Goal: Information Seeking & Learning: Find specific fact

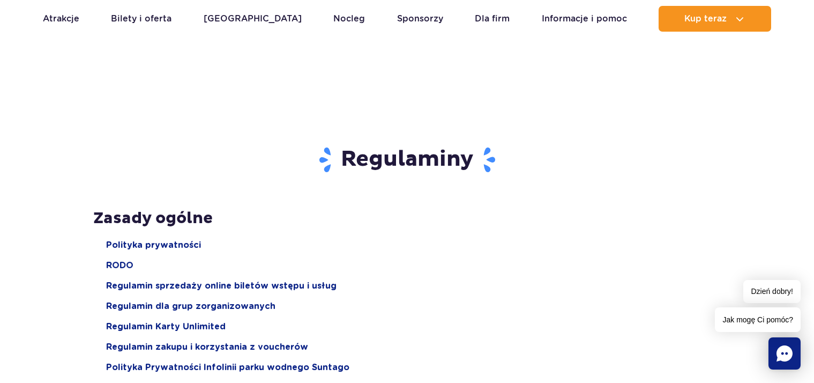
scroll to position [106, 0]
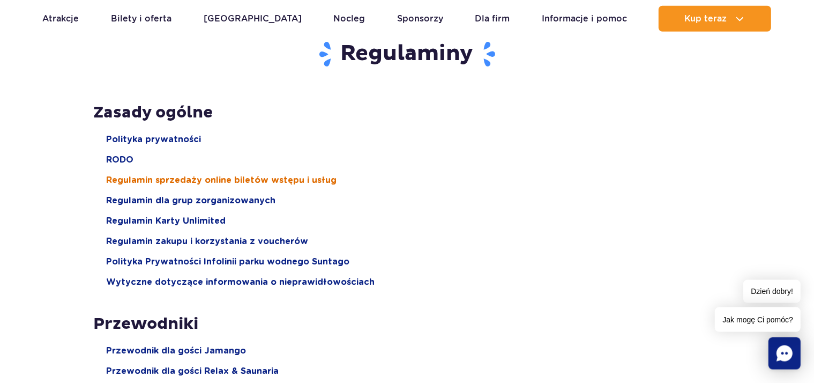
click at [250, 180] on span "Regulamin sprzedaży online biletów wstępu i usług" at bounding box center [221, 180] width 230 height 12
click at [262, 233] on ul "Polityka prywatności [GEOGRAPHIC_DATA] Regulamin sprzedaży online biletów wstęp…" at bounding box center [406, 210] width 627 height 154
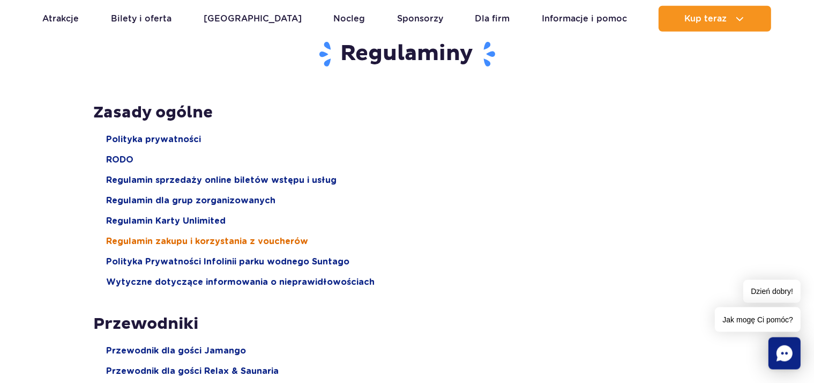
click at [267, 240] on span "Regulamin zakupu i korzystania z voucherów" at bounding box center [207, 241] width 202 height 12
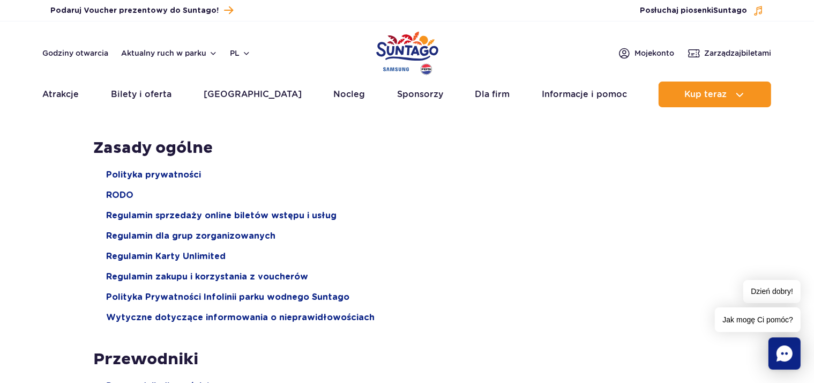
scroll to position [0, 0]
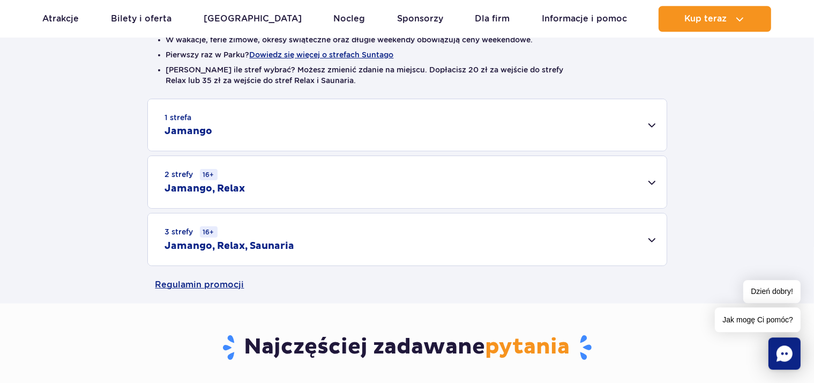
scroll to position [305, 0]
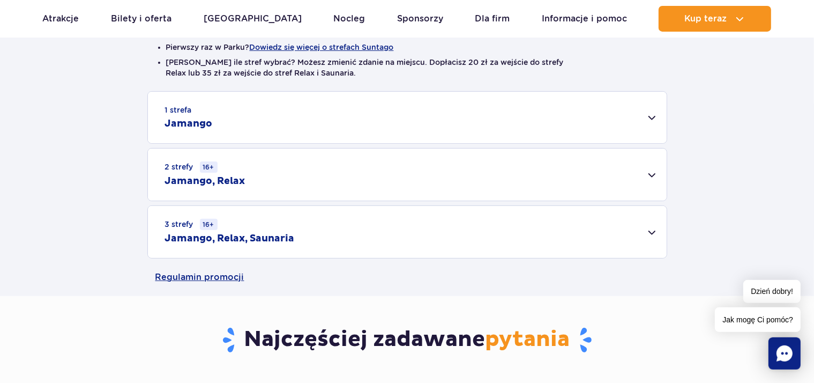
click at [380, 241] on div "3 strefy 16+ Jamango, Relax, Saunaria" at bounding box center [407, 232] width 519 height 52
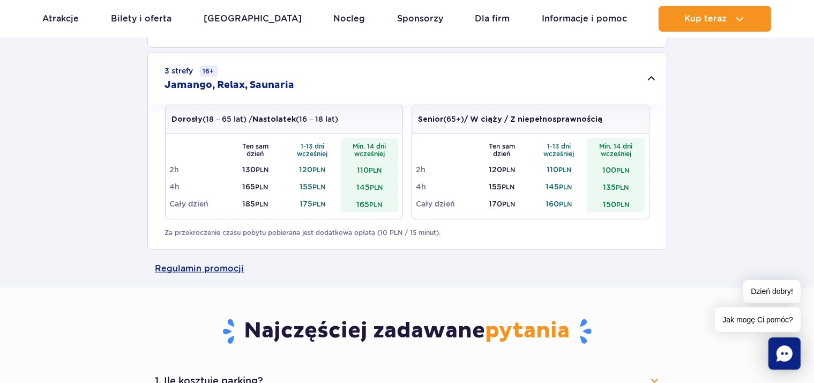
scroll to position [490, 0]
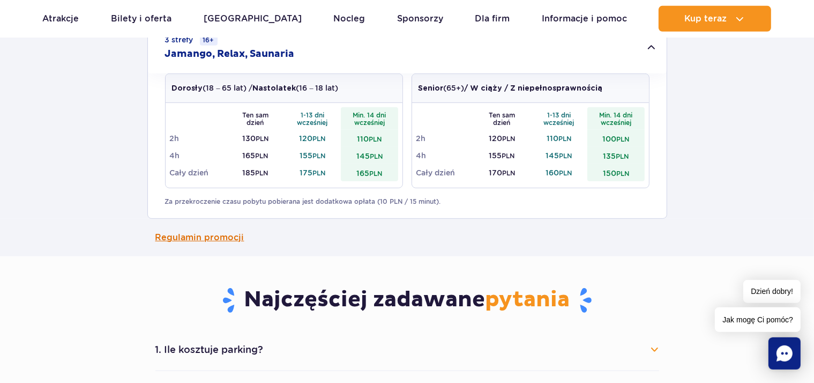
click at [190, 238] on link "Regulamin promocji" at bounding box center [407, 238] width 504 height 38
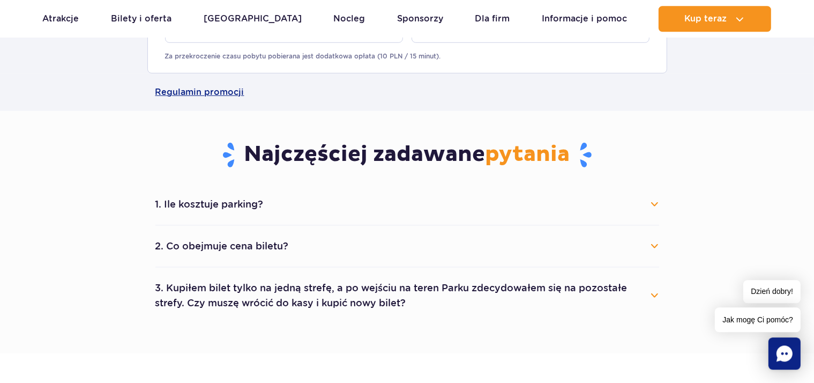
scroll to position [705, 0]
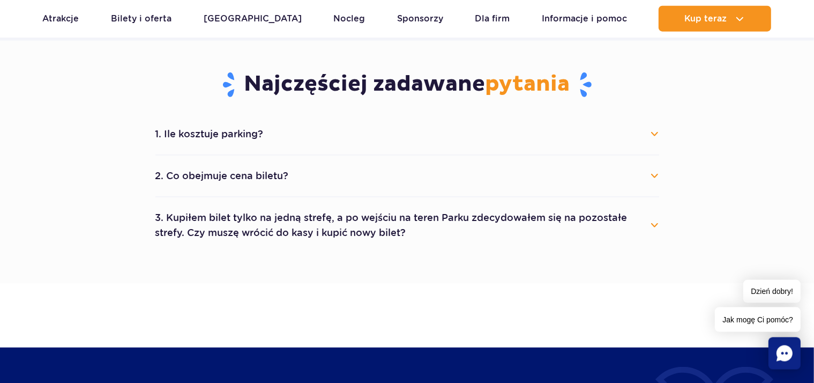
click at [246, 170] on button "2. Co obejmuje cena biletu?" at bounding box center [407, 176] width 504 height 24
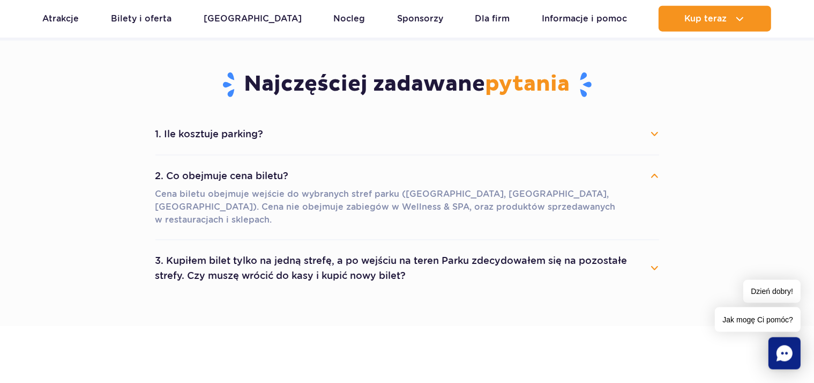
click at [210, 137] on button "1. Ile kosztuje parking?" at bounding box center [407, 134] width 504 height 24
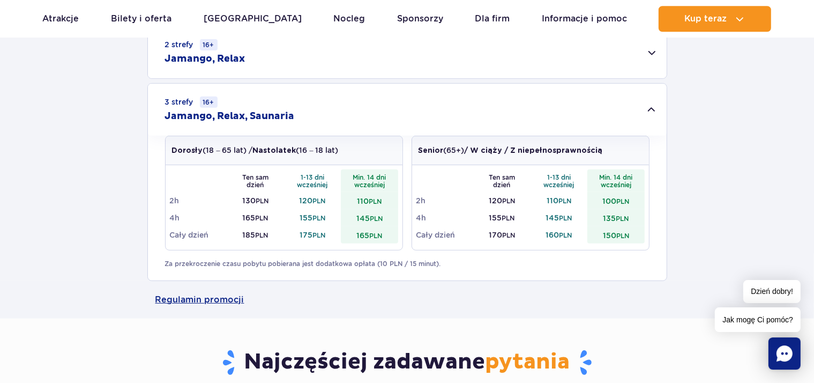
scroll to position [341, 0]
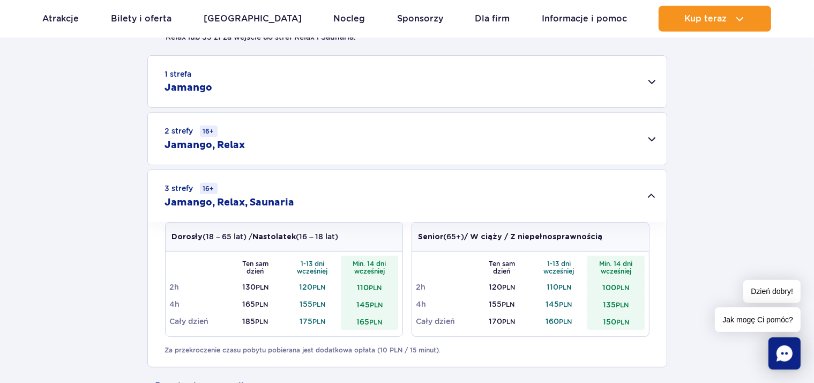
click at [365, 320] on td "165 PLN" at bounding box center [369, 320] width 57 height 17
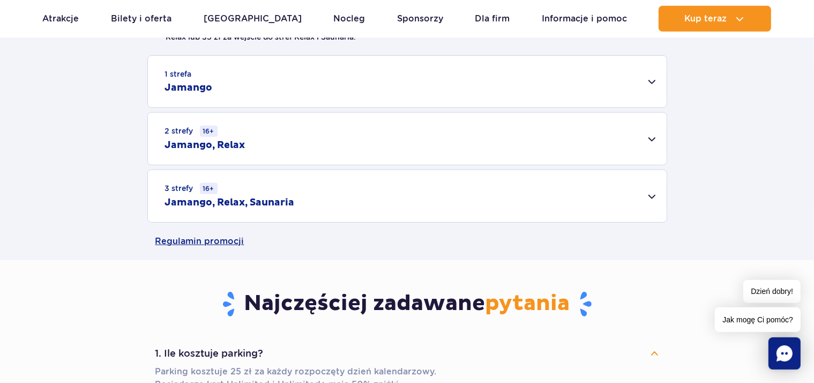
click at [365, 320] on td "165 PLN" at bounding box center [369, 320] width 57 height 17
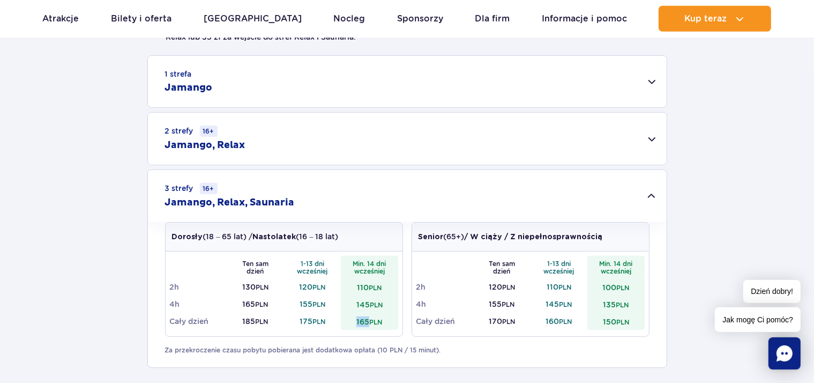
click at [365, 320] on div "Cennik Zaplanuj wizytę z wyprzedzeniem i oszczędź do 20 zł na każdym bilecie! D…" at bounding box center [407, 118] width 830 height 573
click at [365, 320] on td "165 PLN" at bounding box center [369, 320] width 57 height 17
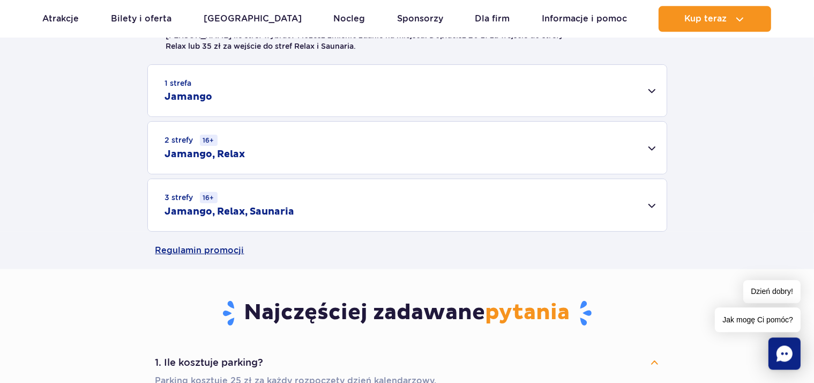
scroll to position [446, 0]
